Goal: Task Accomplishment & Management: Use online tool/utility

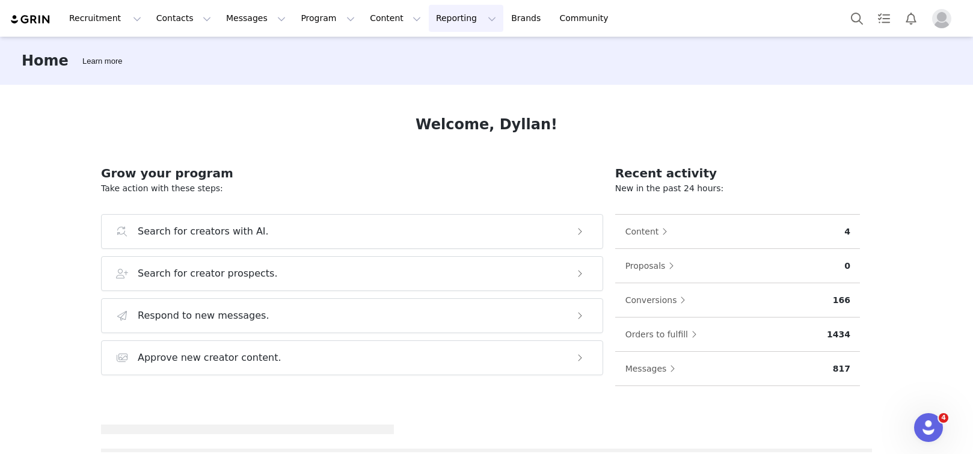
click at [429, 24] on button "Reporting Reporting" at bounding box center [466, 18] width 75 height 27
click at [431, 71] on p "Report Builder" at bounding box center [438, 75] width 60 height 13
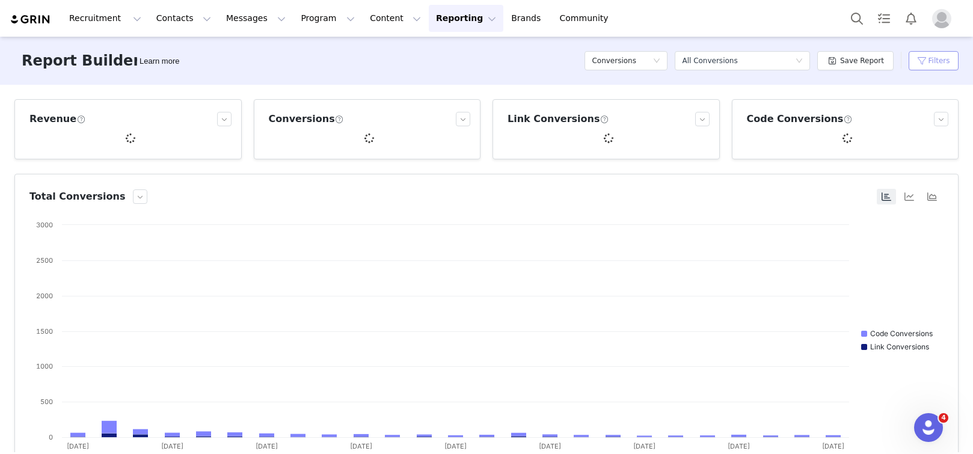
click at [940, 67] on button "Filters" at bounding box center [933, 60] width 50 height 19
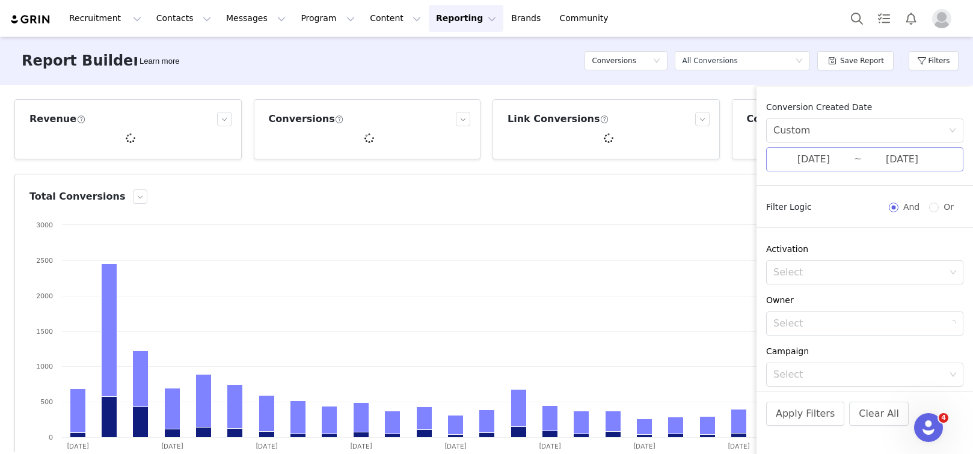
click at [801, 154] on input "[DATE]" at bounding box center [813, 160] width 81 height 16
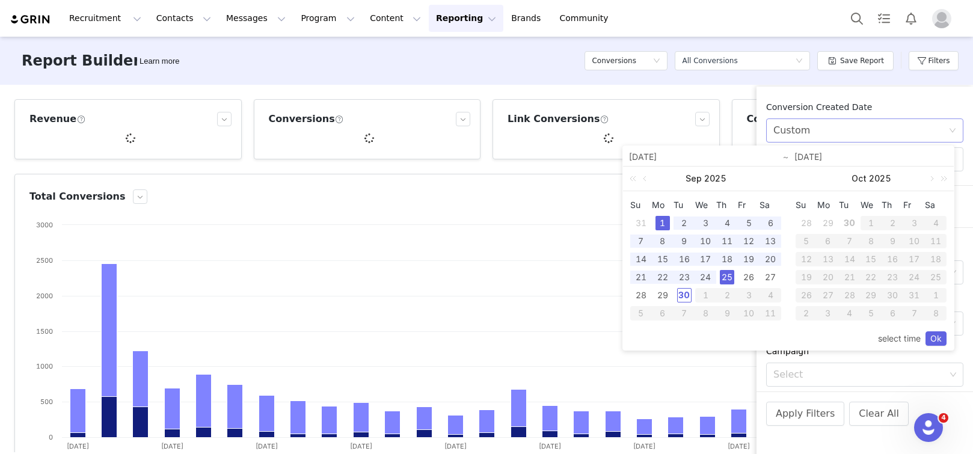
click at [806, 128] on div "Custom" at bounding box center [791, 130] width 37 height 23
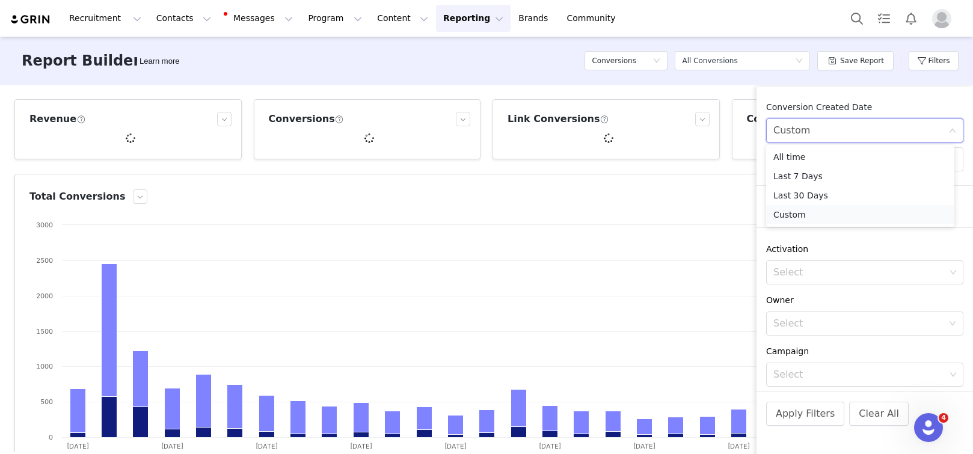
click at [811, 213] on li "Custom" at bounding box center [860, 214] width 188 height 19
click at [811, 157] on input "[DATE]" at bounding box center [813, 160] width 81 height 16
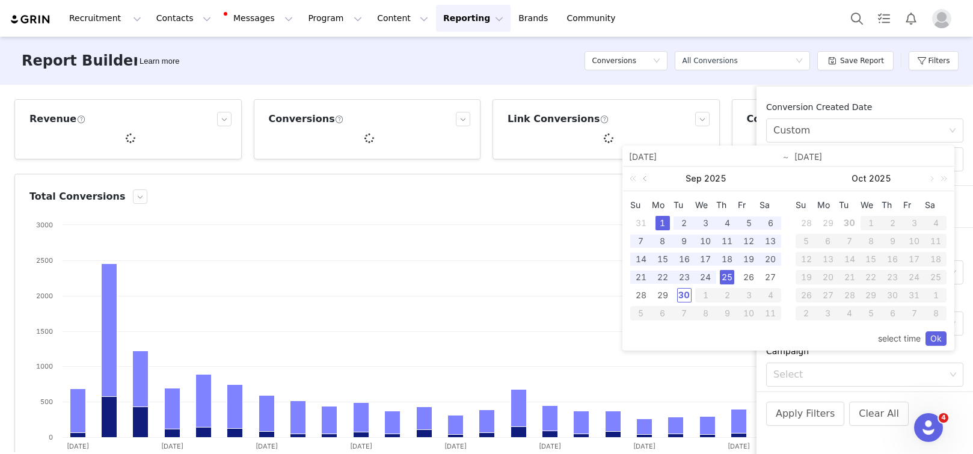
click at [643, 179] on link at bounding box center [645, 179] width 11 height 24
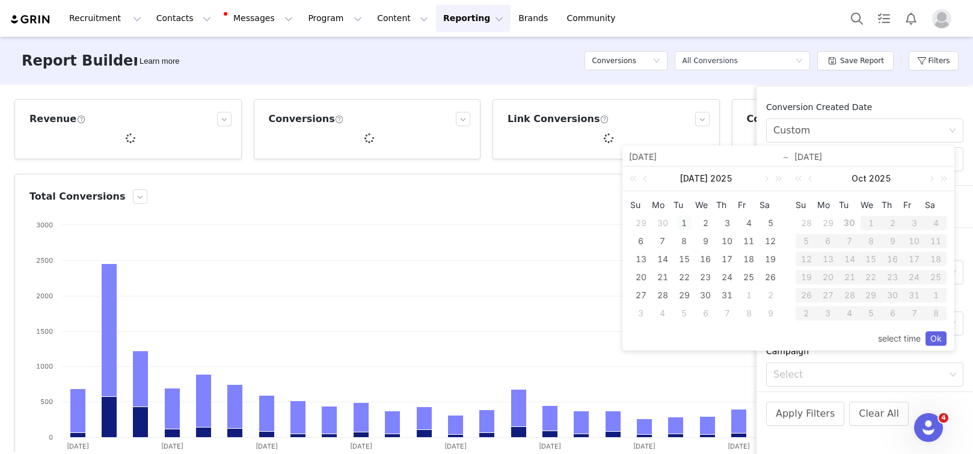
click at [687, 225] on div "1" at bounding box center [684, 223] width 14 height 14
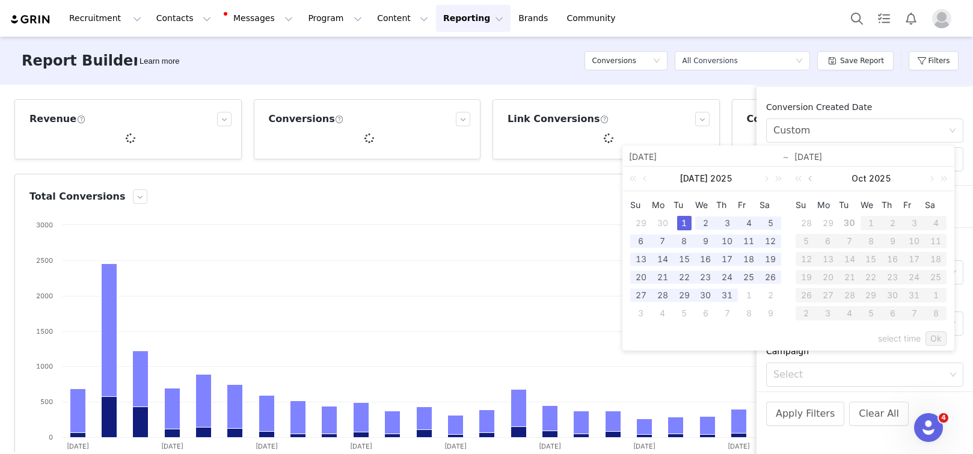
click at [809, 177] on link at bounding box center [811, 179] width 11 height 24
click at [850, 290] on div "30" at bounding box center [849, 295] width 14 height 14
type input "[DATE]"
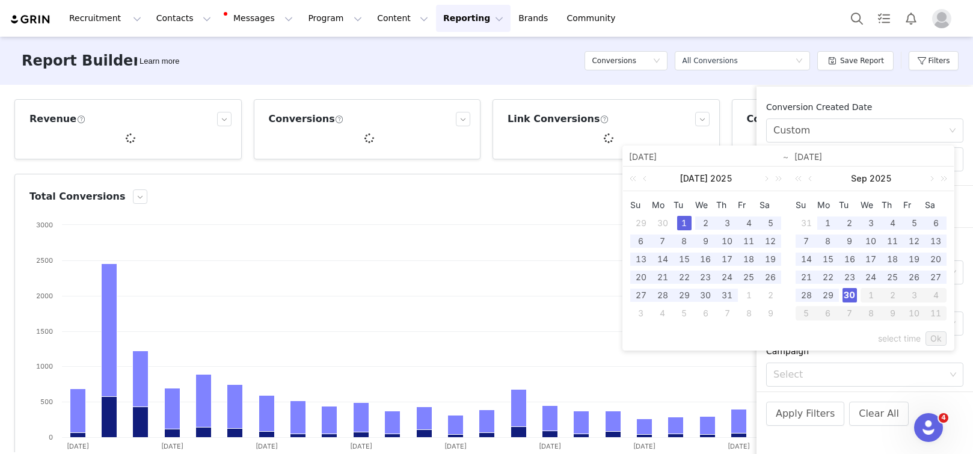
type input "[DATE]"
click at [943, 339] on link "Ok" at bounding box center [935, 338] width 21 height 14
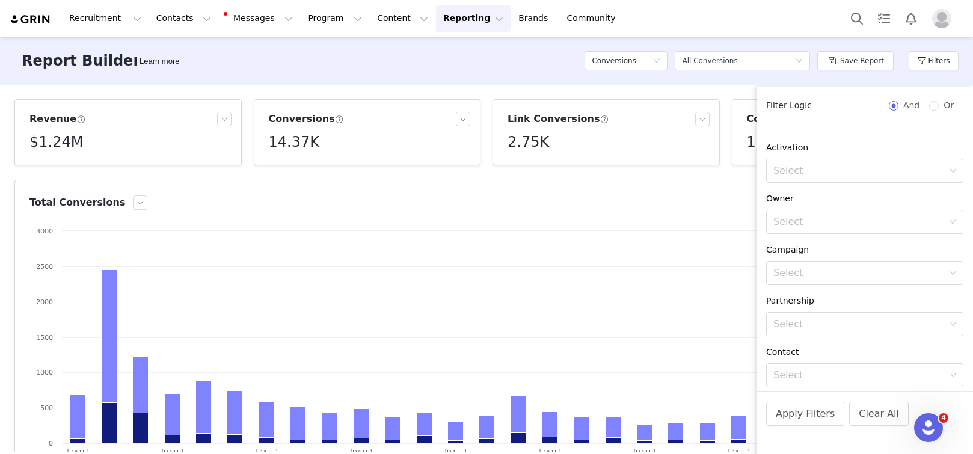
scroll to position [257, 0]
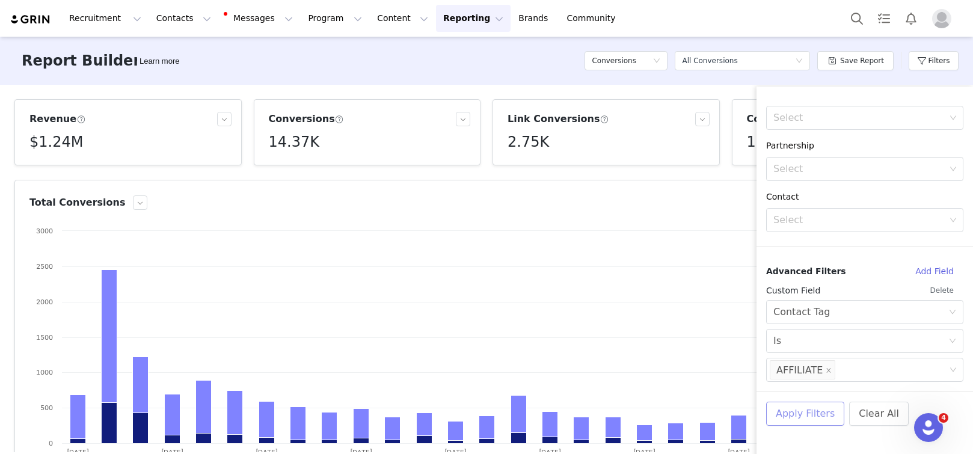
click at [816, 419] on button "Apply Filters" at bounding box center [805, 414] width 78 height 24
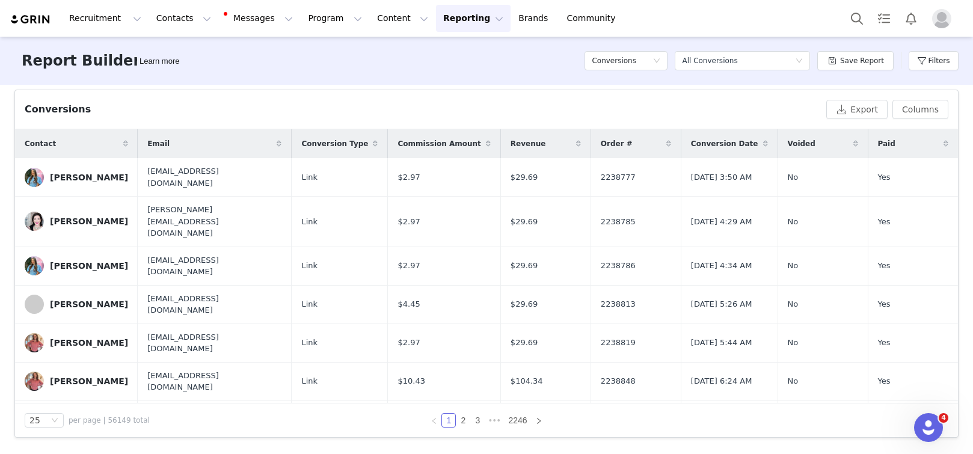
scroll to position [0, 0]
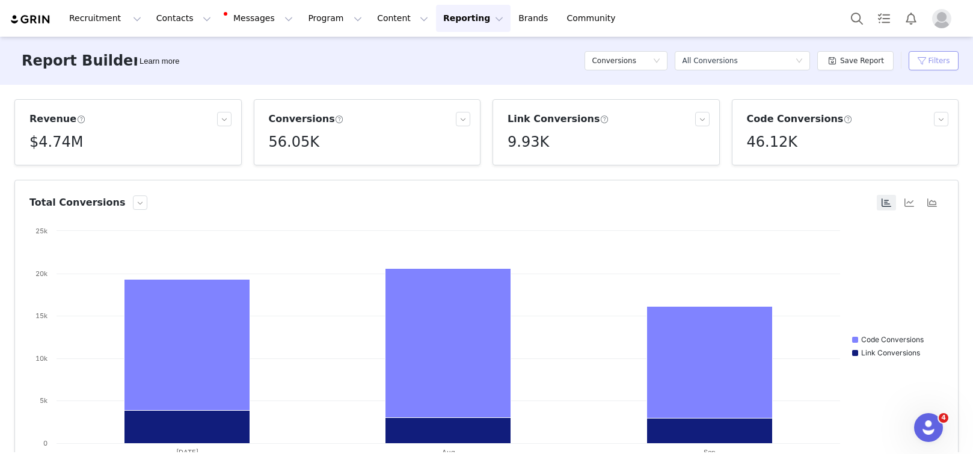
click at [950, 64] on button "Filters" at bounding box center [933, 60] width 50 height 19
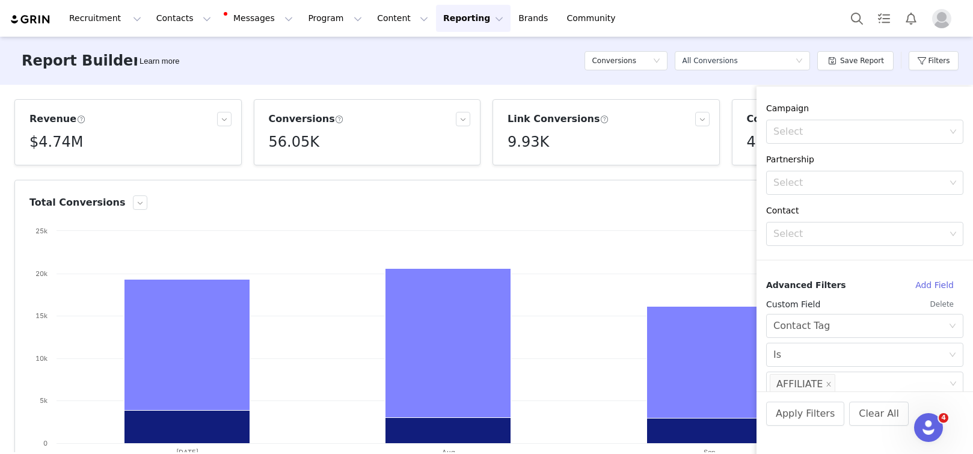
scroll to position [257, 0]
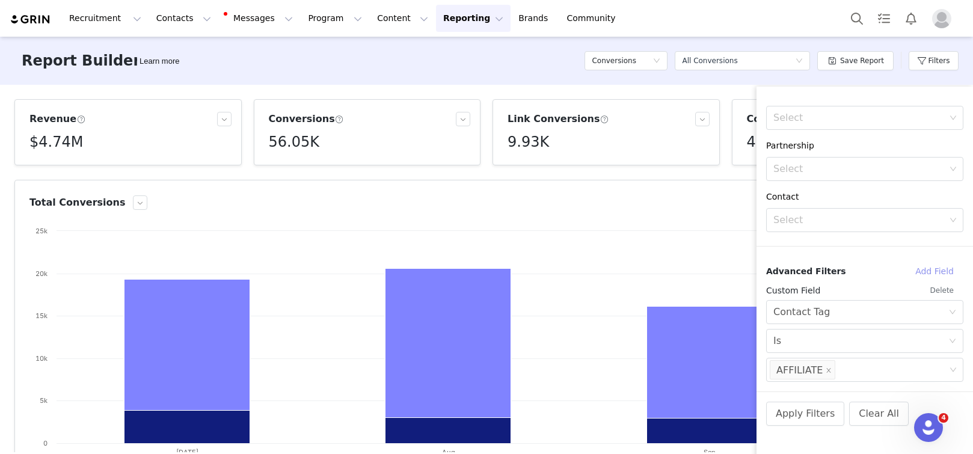
click at [926, 265] on button "Add Field" at bounding box center [934, 271] width 58 height 19
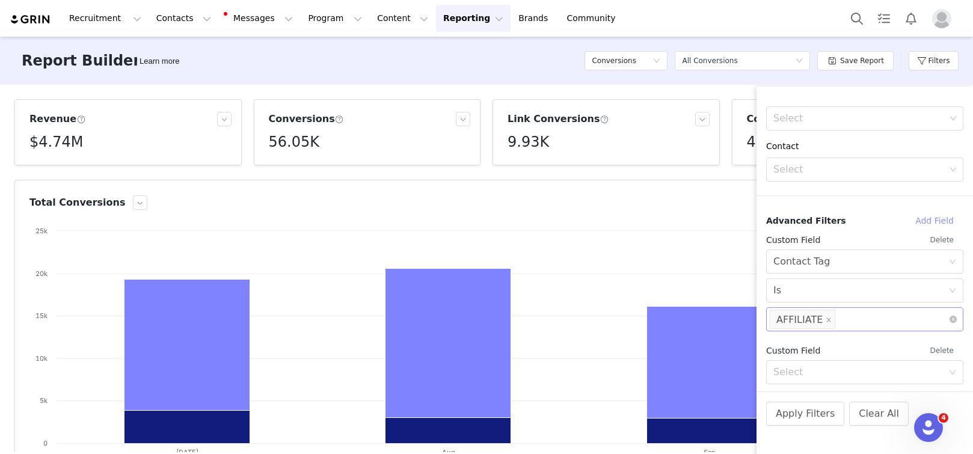
scroll to position [310, 0]
click at [866, 370] on div "Select" at bounding box center [858, 370] width 170 height 12
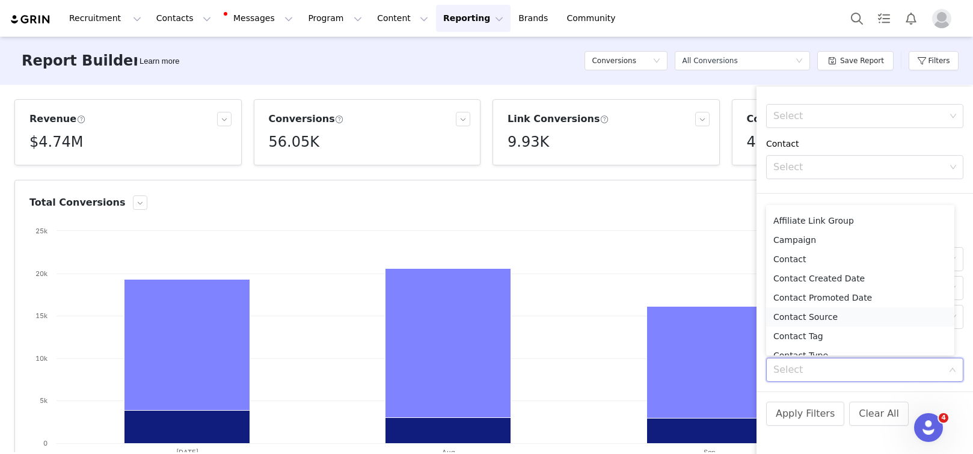
scroll to position [84, 0]
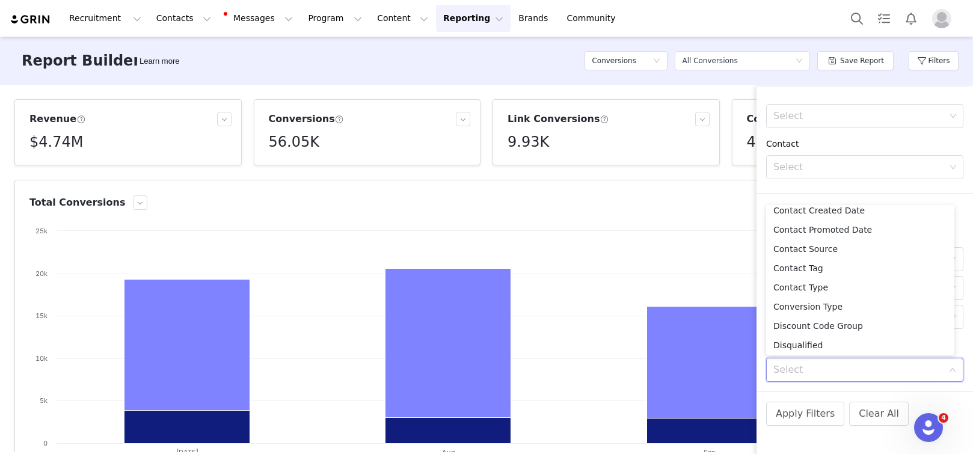
click at [910, 412] on div "Apply Filters Clear All" at bounding box center [864, 429] width 216 height 77
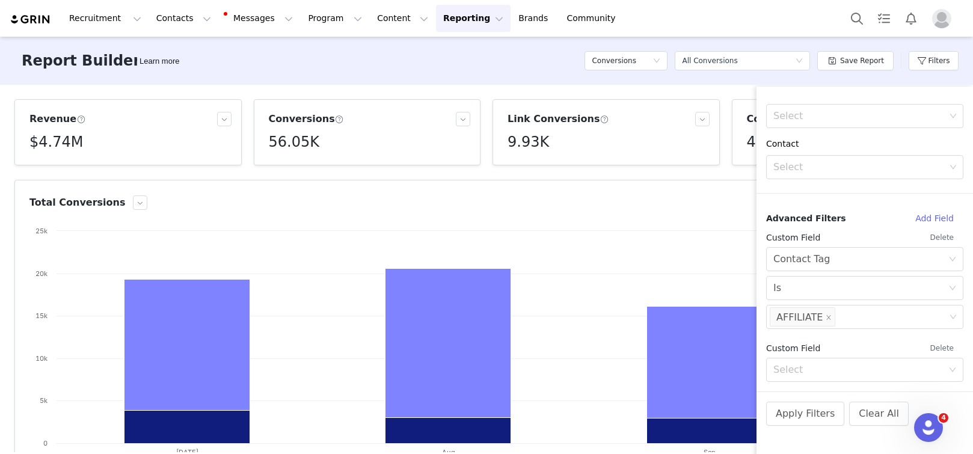
click at [691, 180] on article "Total Conversions Created with Highcharts 9.3.3 Chart title Code Conversions Li…" at bounding box center [486, 326] width 944 height 293
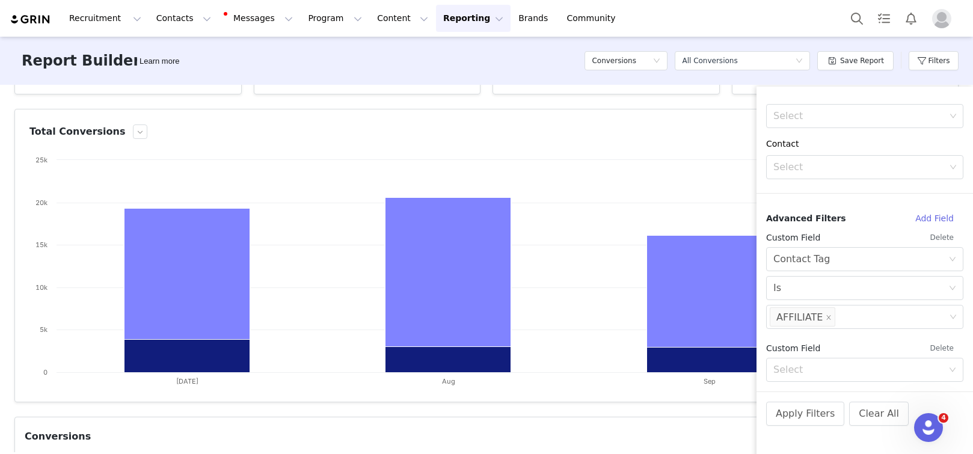
scroll to position [395, 0]
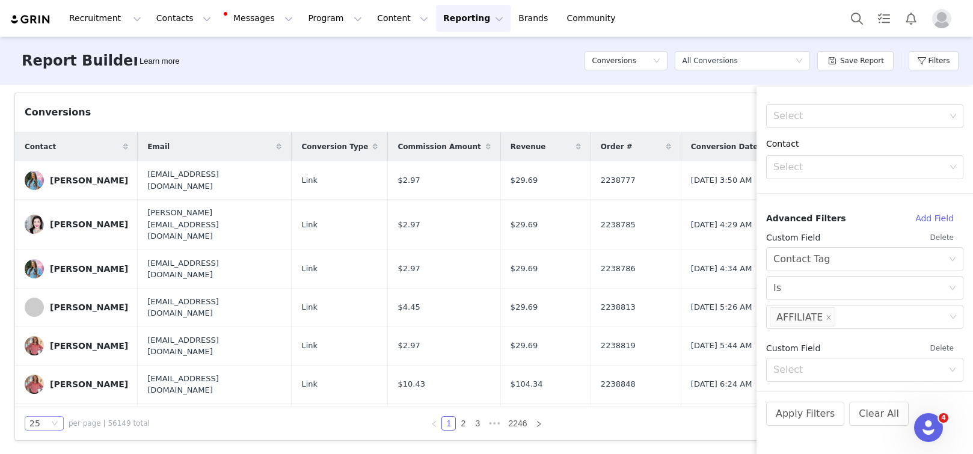
drag, startPoint x: 219, startPoint y: 429, endPoint x: 32, endPoint y: 424, distance: 187.6
click at [210, 430] on div "25 per page | 56149 total" at bounding box center [159, 423] width 269 height 14
click at [36, 423] on div "25" at bounding box center [34, 423] width 11 height 13
click at [50, 388] on li "50" at bounding box center [44, 382] width 39 height 19
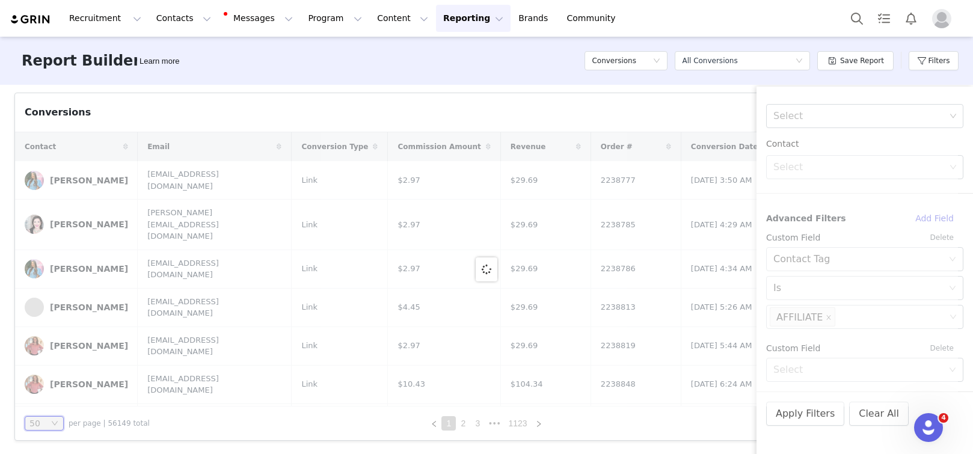
click at [720, 435] on div "50 per page | 56149 total 1 2 3 ••• 1123" at bounding box center [486, 423] width 943 height 34
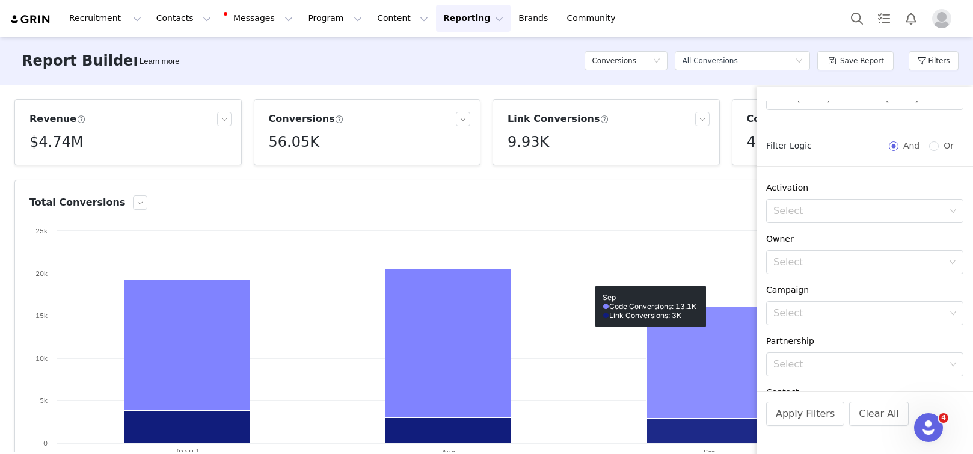
scroll to position [0, 0]
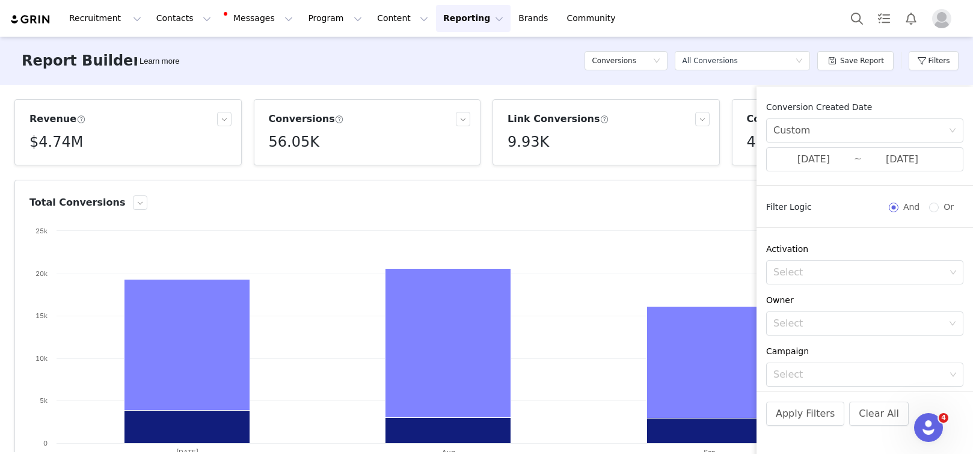
click at [730, 187] on article "Total Conversions Created with Highcharts 9.3.3 Chart title Code Conversions Li…" at bounding box center [486, 326] width 944 height 293
click at [824, 421] on button "Apply Filters" at bounding box center [805, 414] width 78 height 24
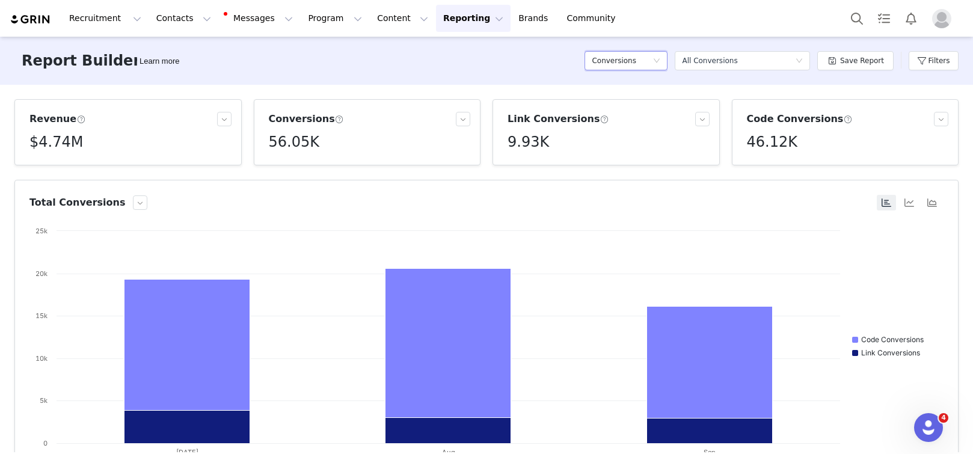
click at [637, 60] on div "Conversions" at bounding box center [622, 61] width 61 height 18
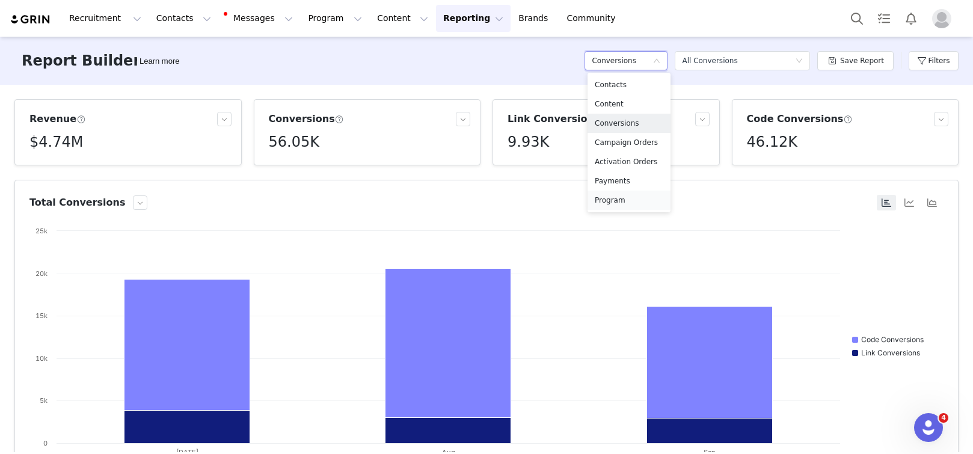
click at [647, 197] on h5 "Program" at bounding box center [629, 200] width 69 height 13
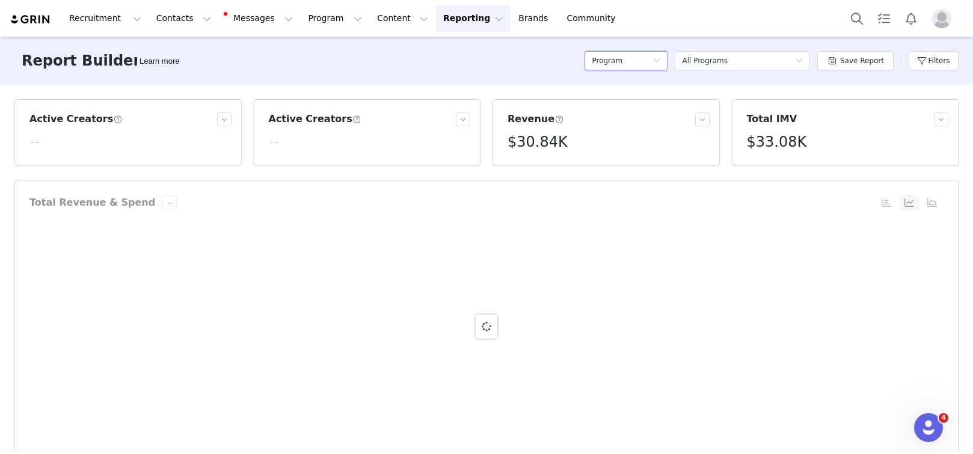
click at [833, 41] on div "Report Builder Learn more Program Select a report All Programs Save Report Filt…" at bounding box center [486, 61] width 973 height 48
click at [938, 63] on button "Filters" at bounding box center [933, 60] width 50 height 19
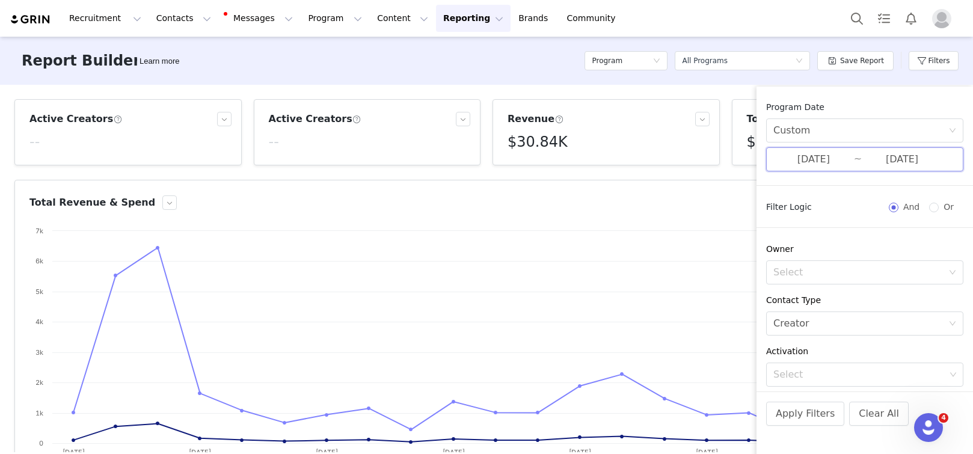
click at [841, 149] on span "[DATE] ~ [DATE]" at bounding box center [864, 159] width 197 height 24
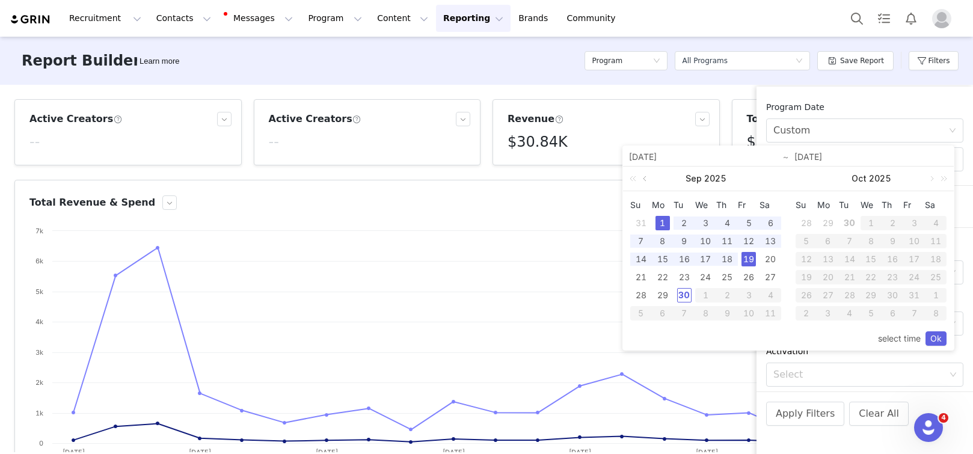
click at [644, 179] on link at bounding box center [645, 179] width 11 height 24
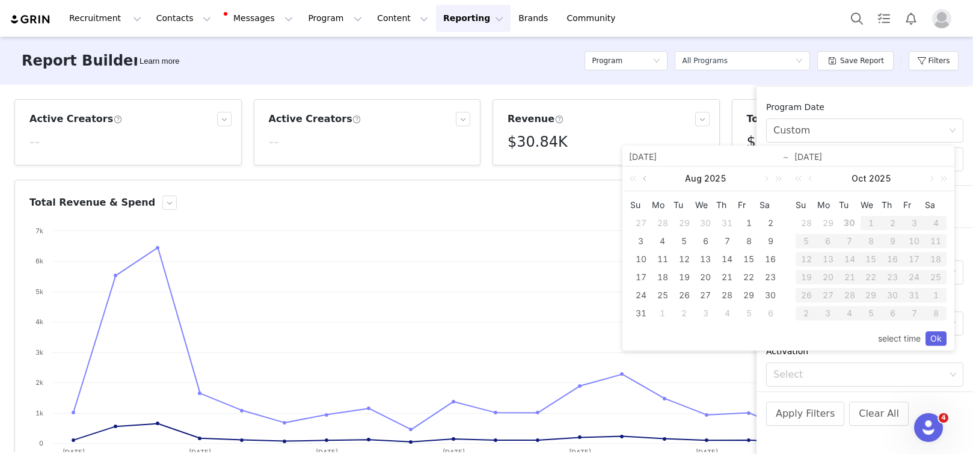
click at [644, 179] on link at bounding box center [645, 179] width 11 height 24
click at [686, 226] on div "1" at bounding box center [684, 223] width 14 height 14
click at [815, 178] on link at bounding box center [811, 179] width 11 height 24
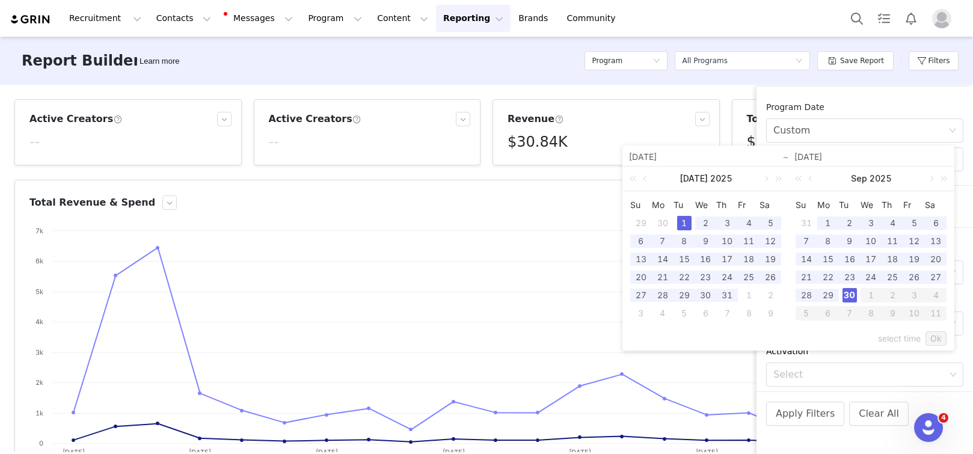
click at [849, 294] on div "30" at bounding box center [849, 295] width 14 height 14
type input "[DATE]"
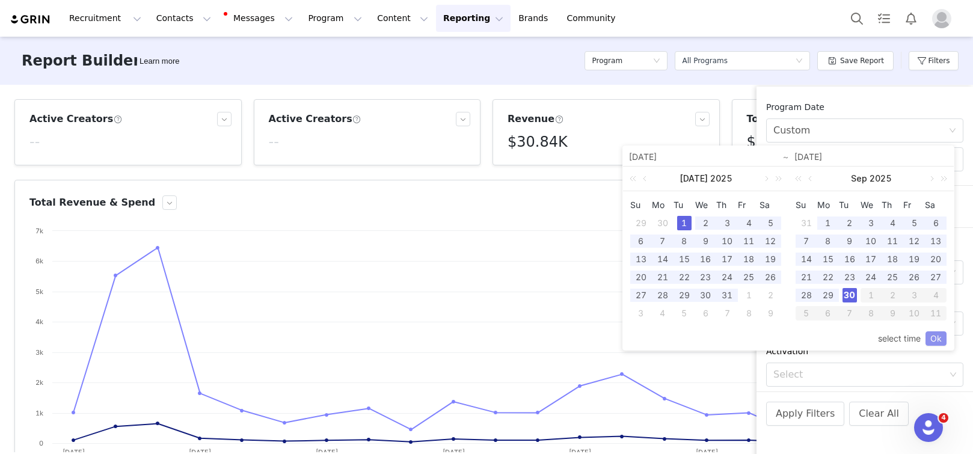
click at [940, 342] on link "Ok" at bounding box center [935, 338] width 21 height 14
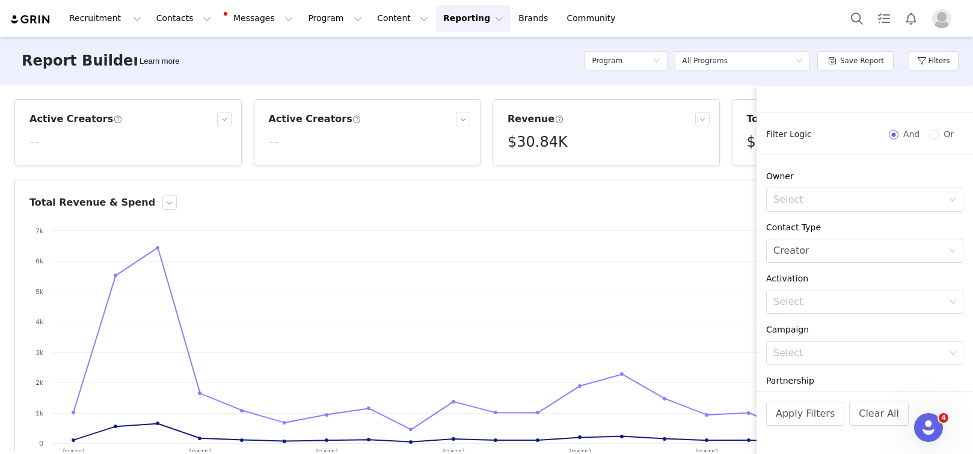
scroll to position [239, 0]
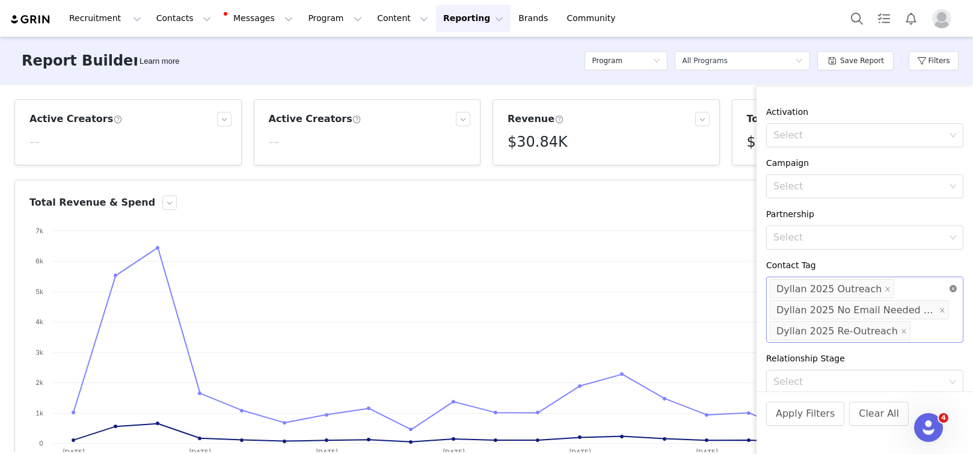
click at [949, 287] on icon "icon: close-circle" at bounding box center [952, 288] width 7 height 7
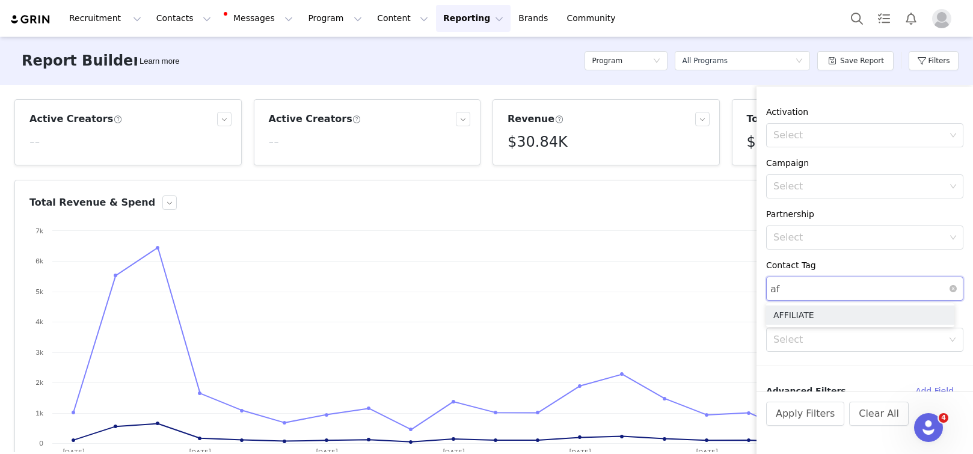
type input "aff"
click at [816, 310] on li "AFFILIATE" at bounding box center [860, 314] width 188 height 19
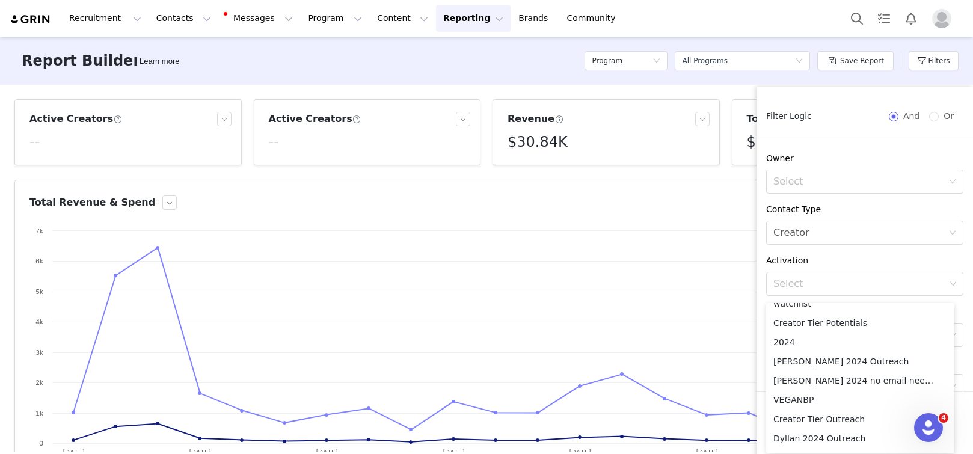
scroll to position [397, 0]
click at [857, 205] on div "Contact Type" at bounding box center [864, 209] width 197 height 13
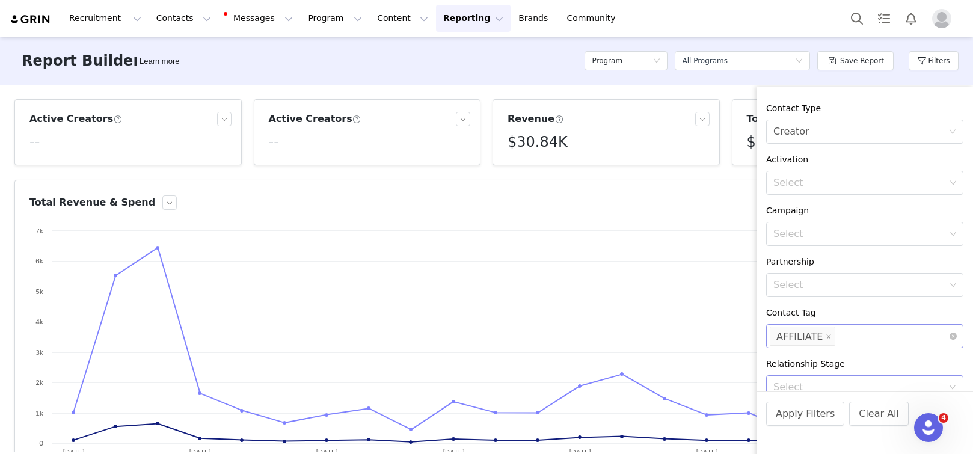
scroll to position [248, 0]
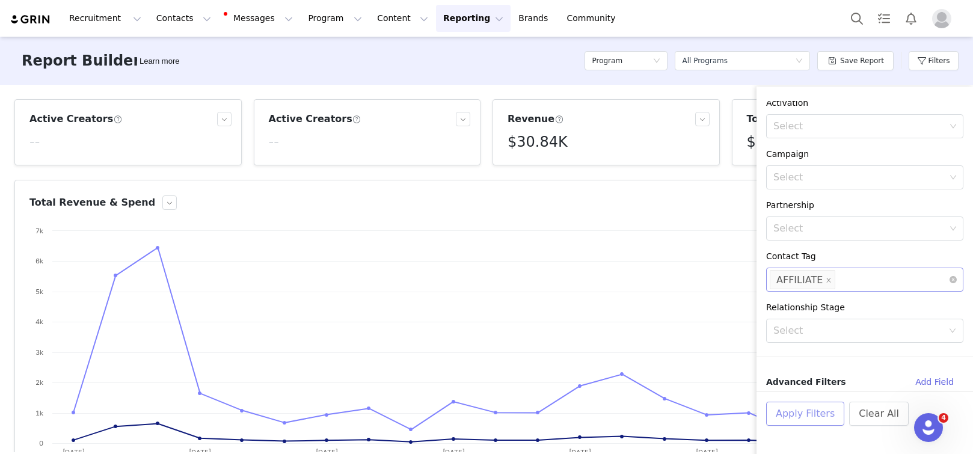
click at [807, 412] on button "Apply Filters" at bounding box center [805, 414] width 78 height 24
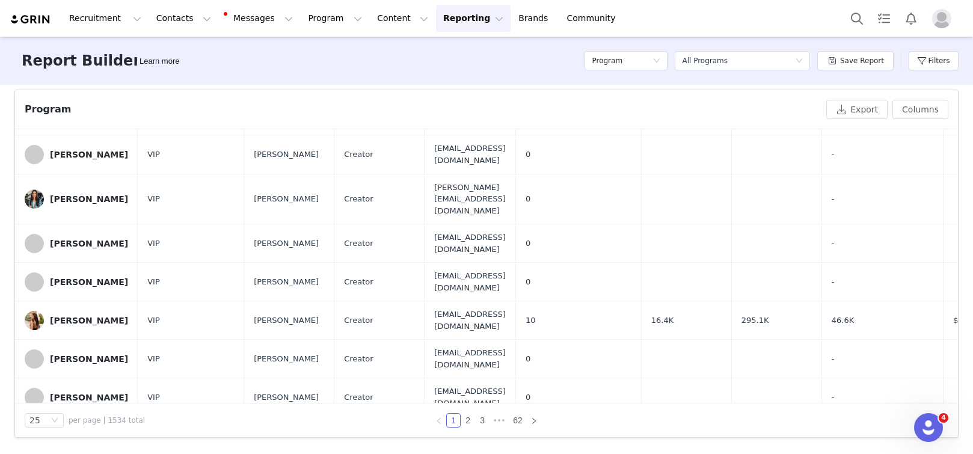
scroll to position [620, 0]
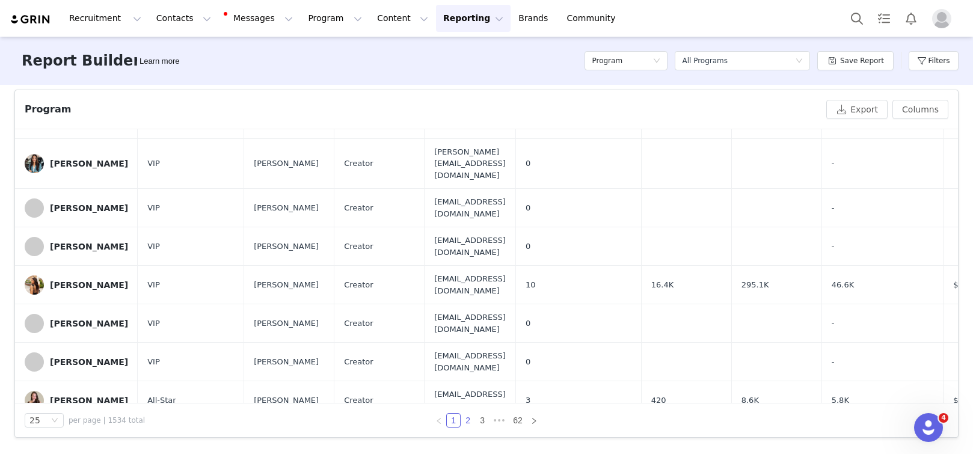
click at [464, 421] on link "2" at bounding box center [467, 420] width 13 height 13
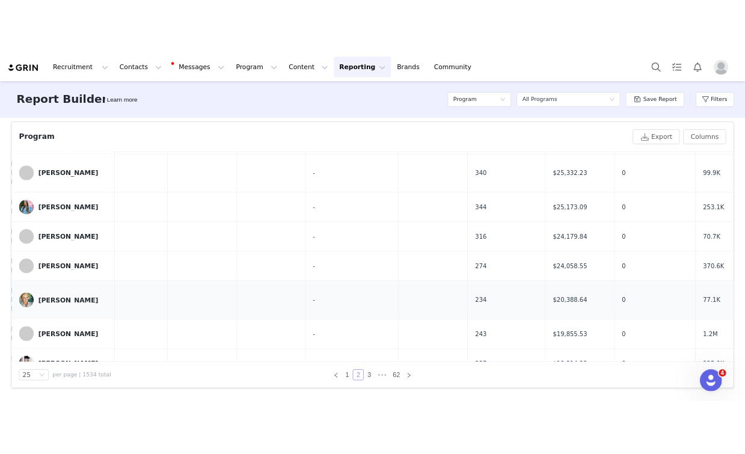
scroll to position [192, 596]
